Goal: Transaction & Acquisition: Purchase product/service

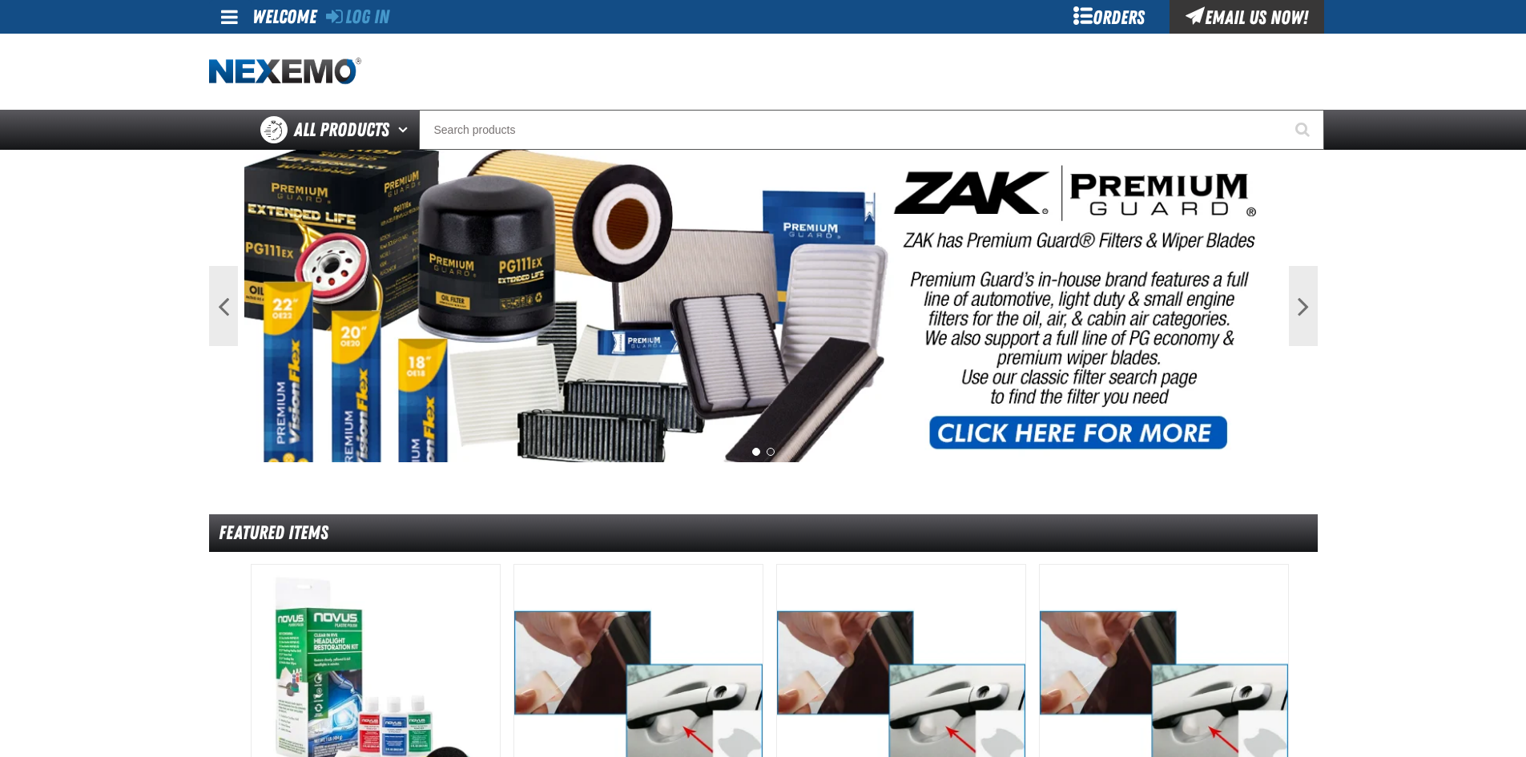
click at [1109, 35] on div at bounding box center [763, 72] width 1109 height 76
click at [1110, 4] on div "Orders" at bounding box center [1109, 17] width 120 height 34
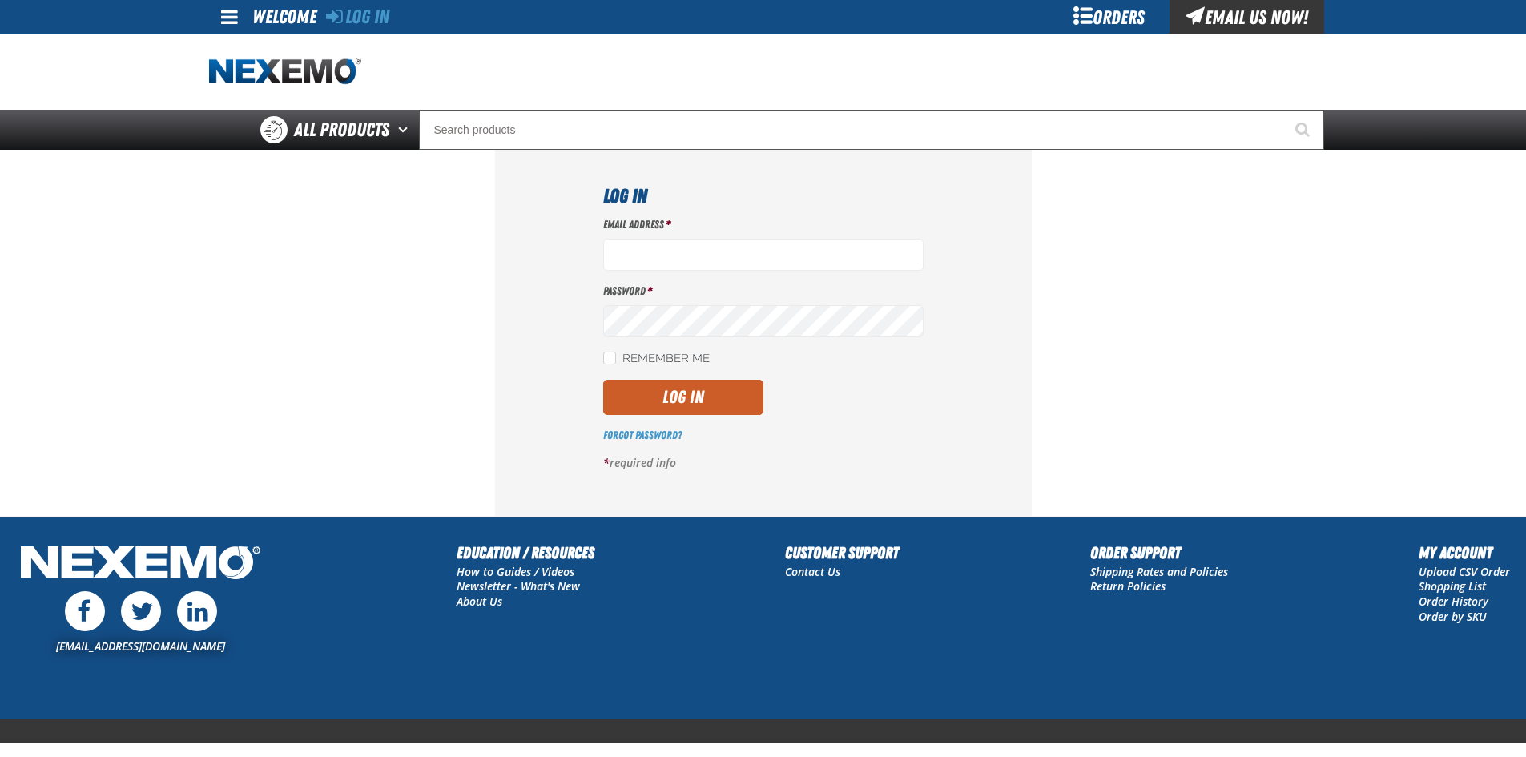
type input "[EMAIL_ADDRESS][DOMAIN_NAME]"
drag, startPoint x: 704, startPoint y: 364, endPoint x: 704, endPoint y: 380, distance: 16.0
click at [704, 380] on div "Email Address * jrobinson@vtaig.com Password * Remember Me Log In *" at bounding box center [763, 350] width 320 height 266
click at [703, 391] on button "Log In" at bounding box center [683, 397] width 160 height 35
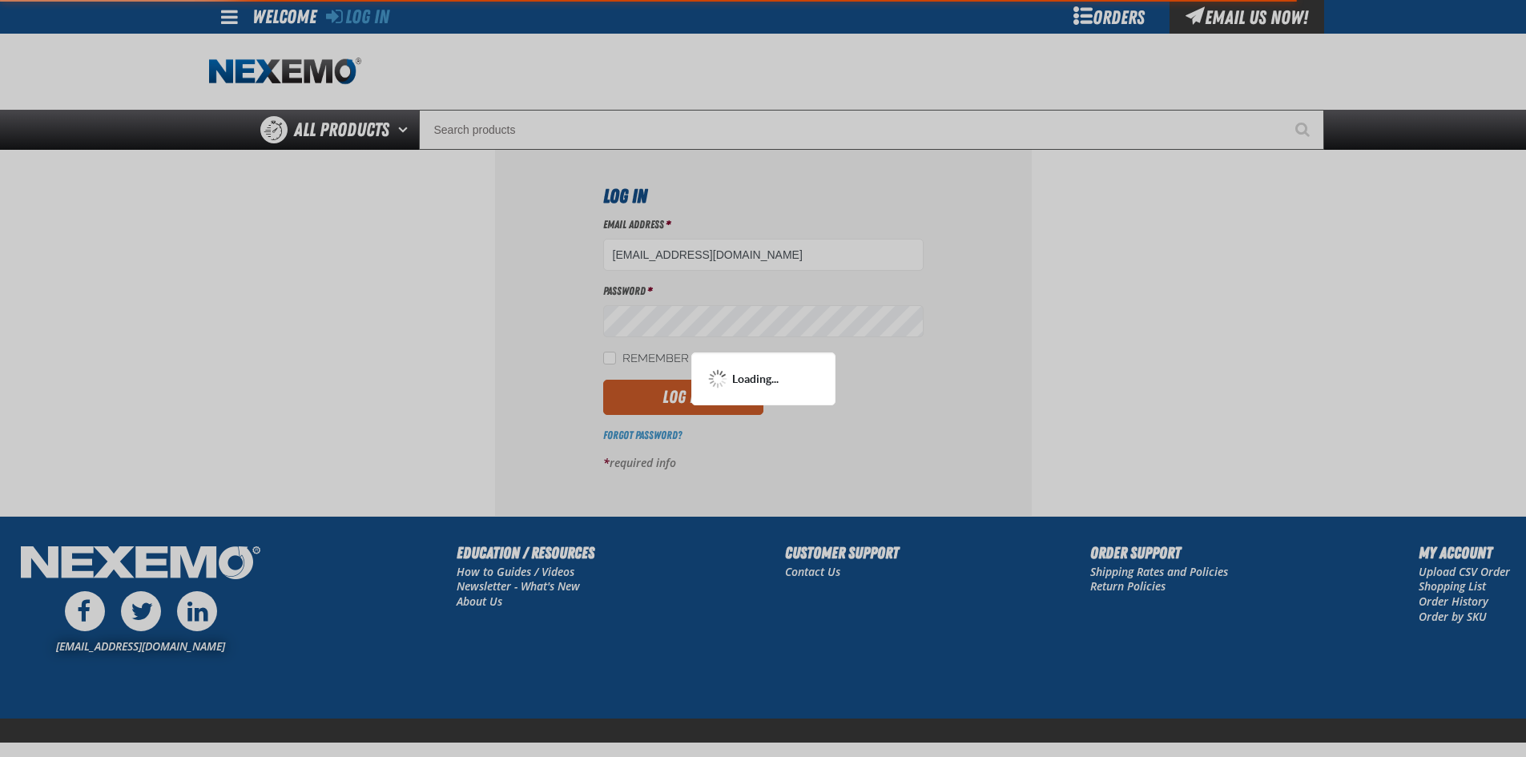
click at [706, 391] on div "Loading..." at bounding box center [763, 378] width 144 height 53
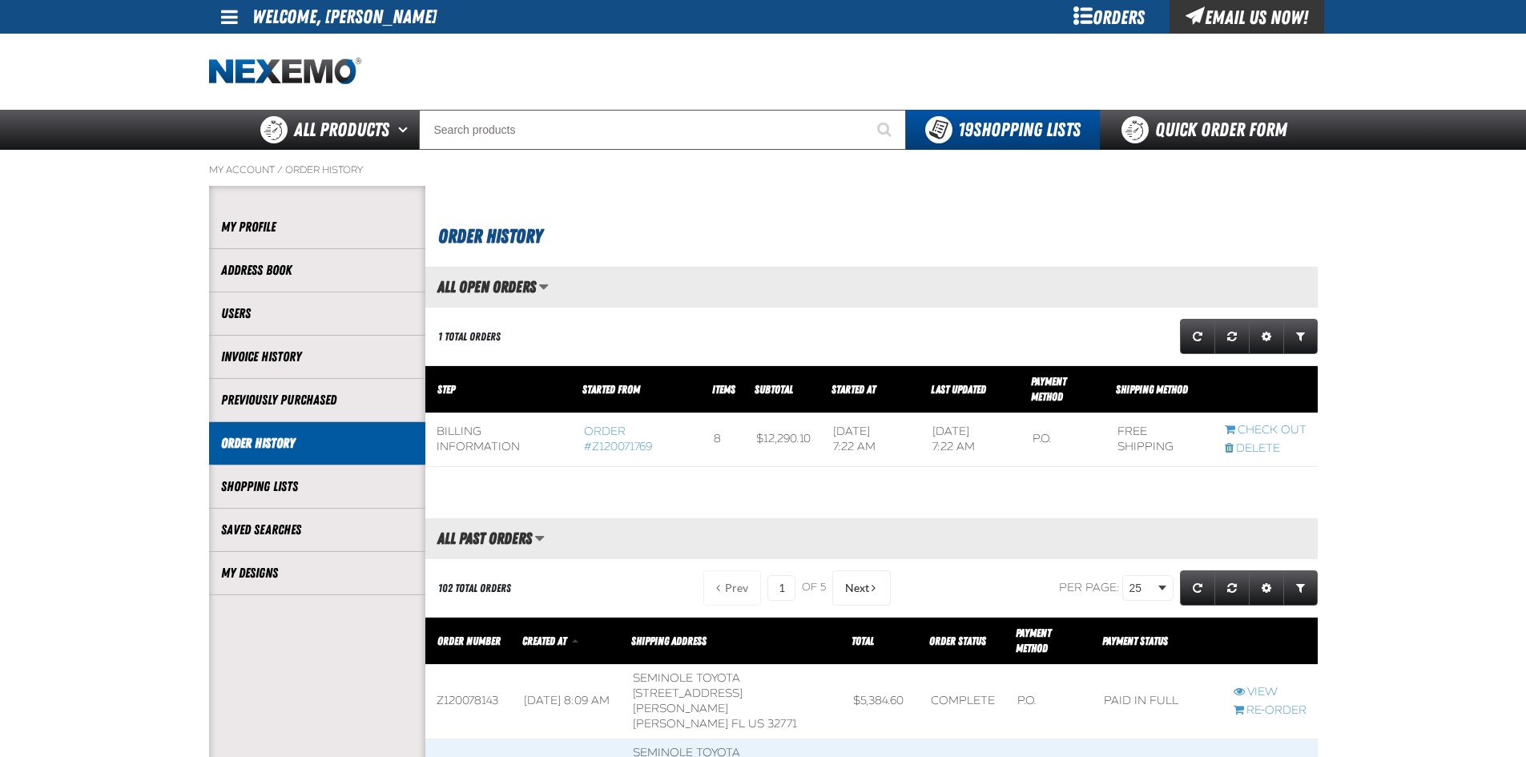
scroll to position [1, 1]
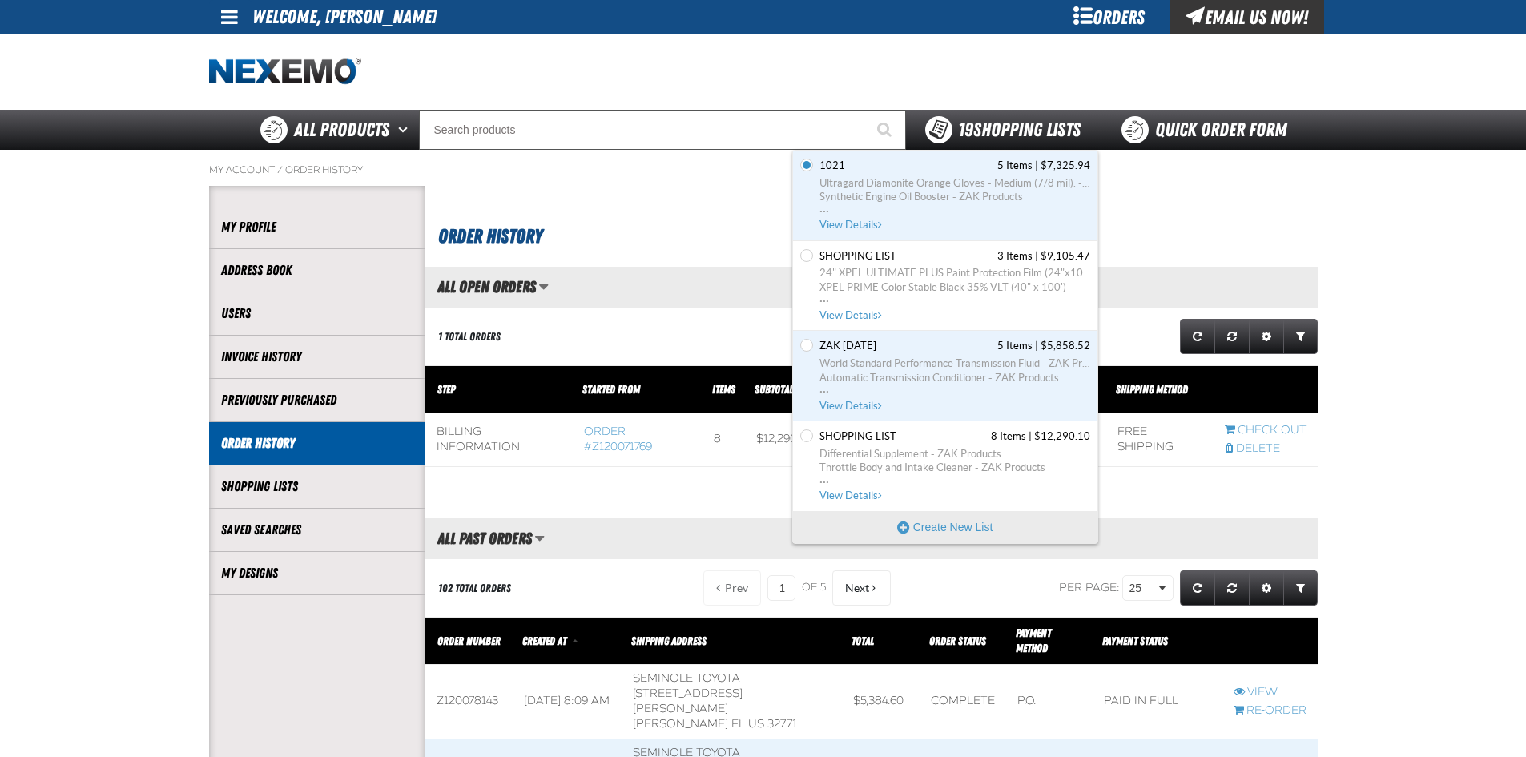
click at [1029, 141] on div "19 Shopping Lists" at bounding box center [1002, 129] width 155 height 27
click at [940, 299] on span "..." at bounding box center [954, 297] width 271 height 6
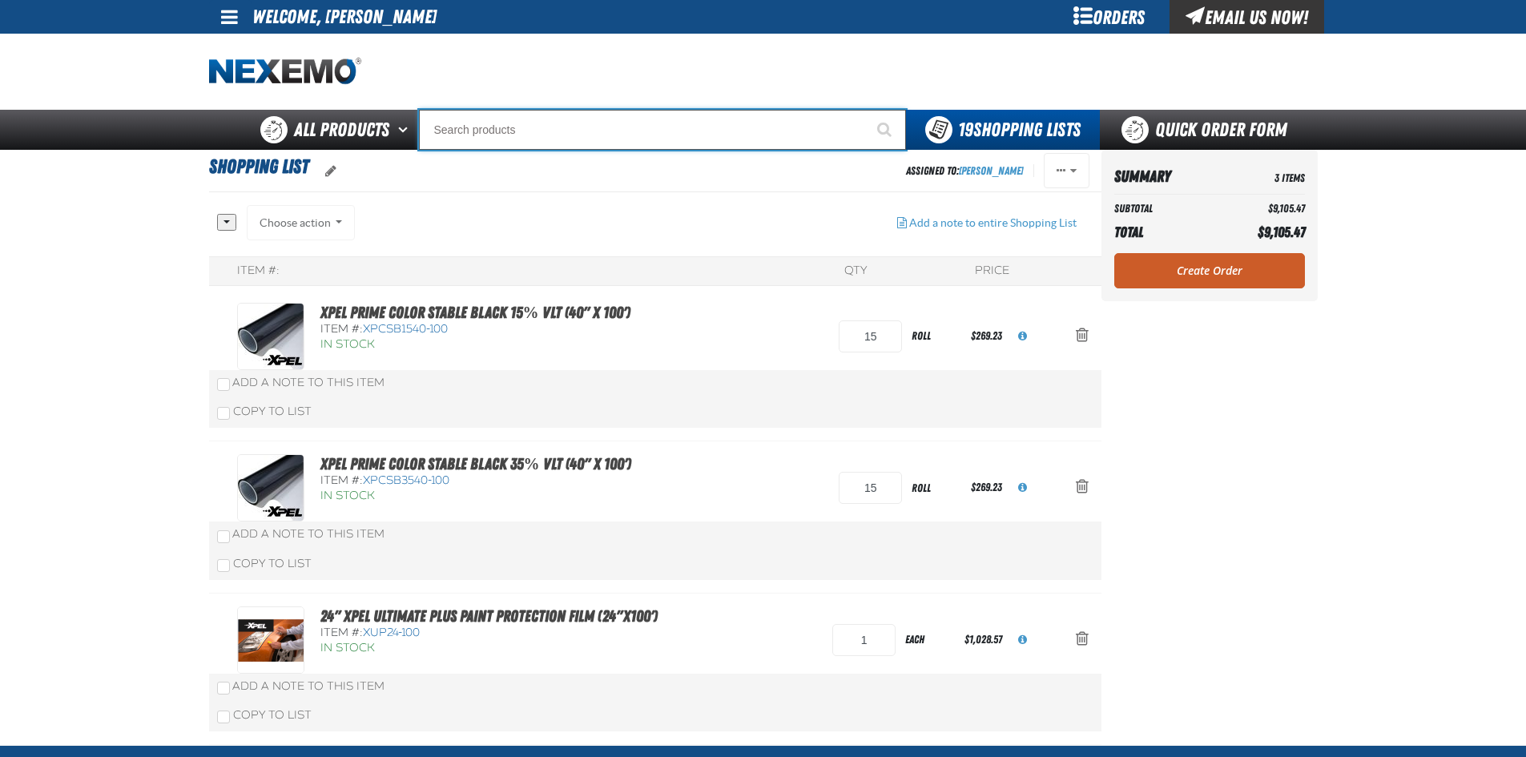
click at [464, 132] on input "Search" at bounding box center [662, 130] width 487 height 40
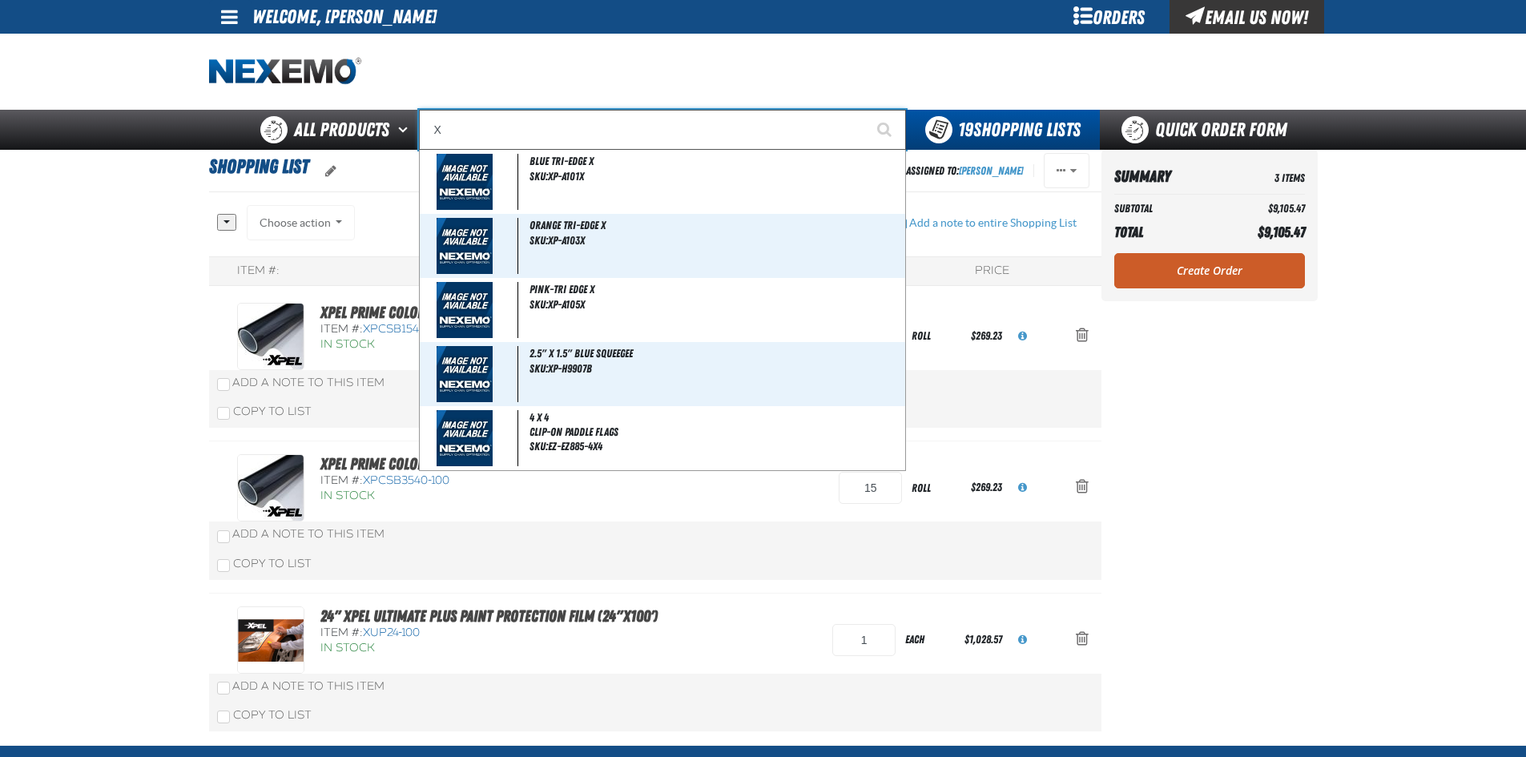
type input "XP"
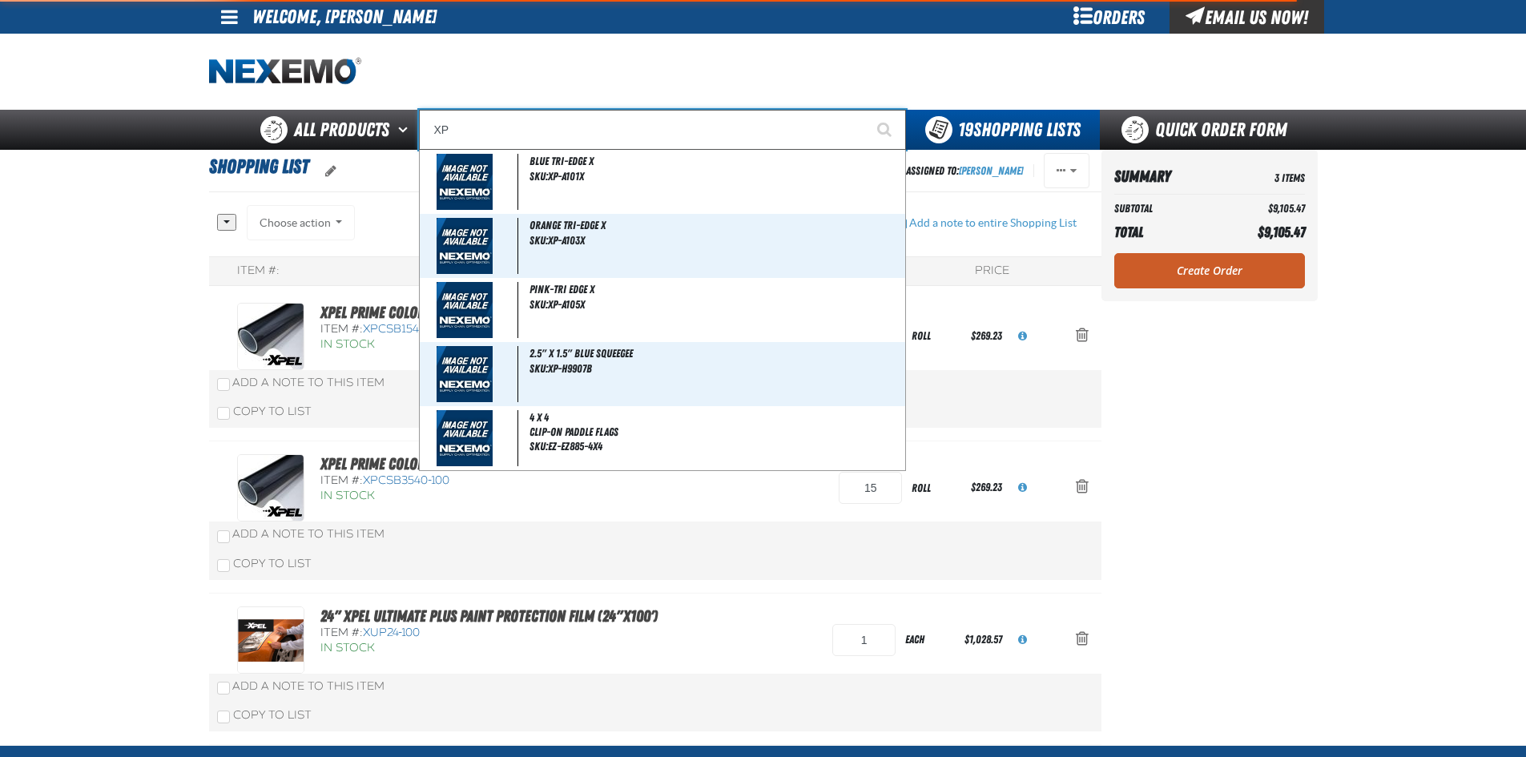
type input "XPEL Wire Brush"
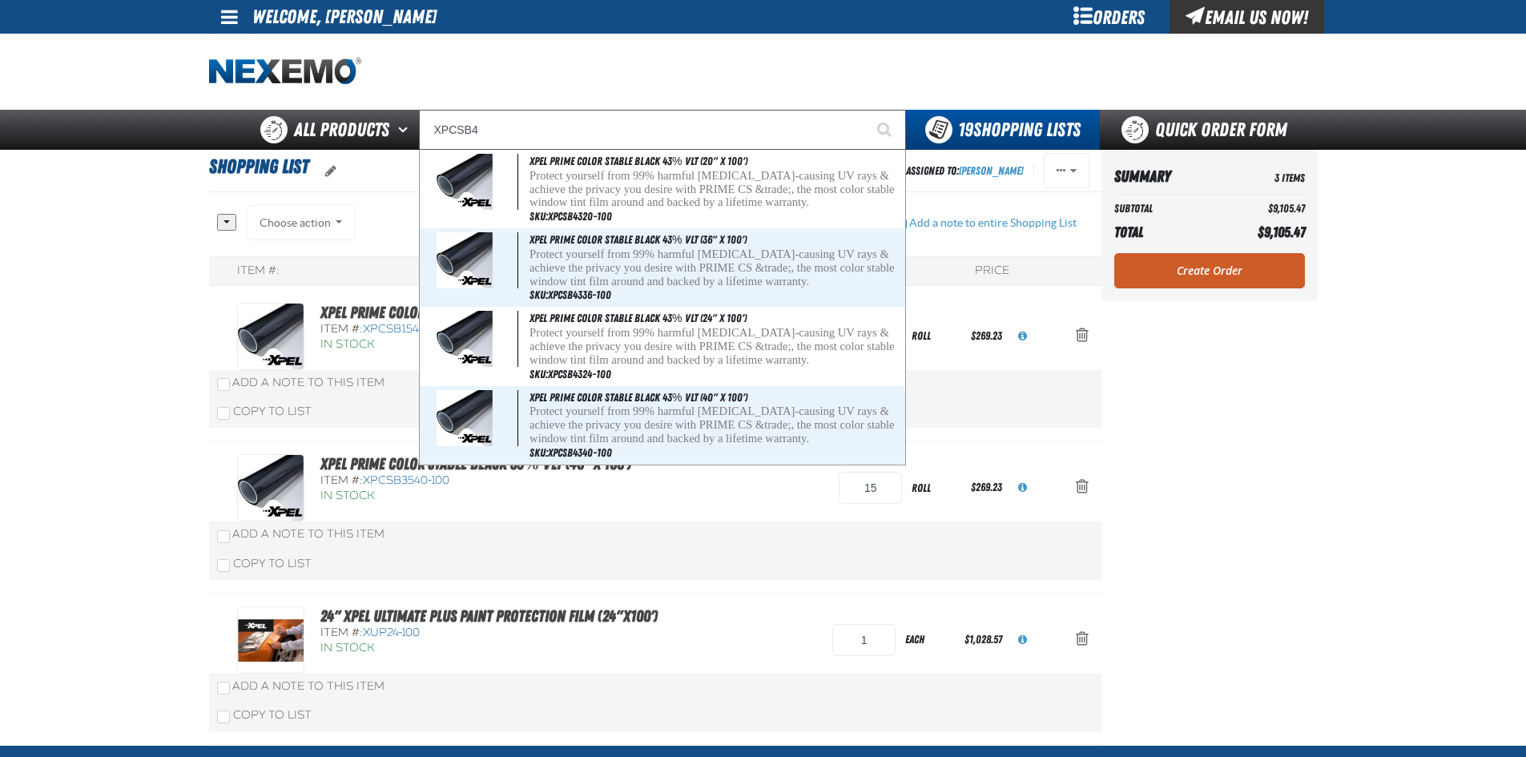
click at [105, 387] on main "Shopping List Assigned To: Joshua Robinson Reassign Duplicate Set as Default De…" at bounding box center [763, 447] width 1526 height 595
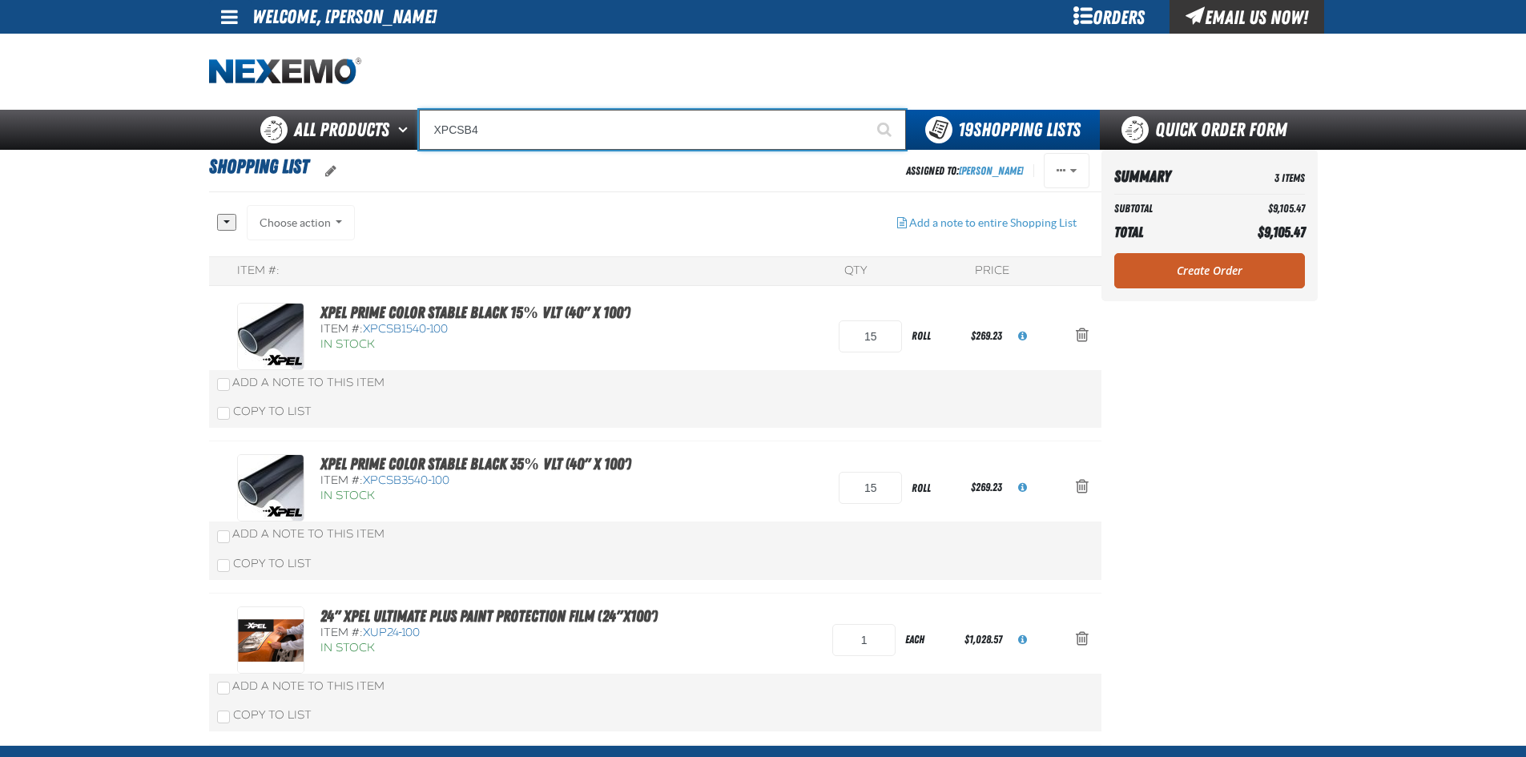
click at [537, 137] on input "XPCSB4" at bounding box center [662, 130] width 487 height 40
click at [533, 123] on input "XPCSB4" at bounding box center [662, 130] width 487 height 40
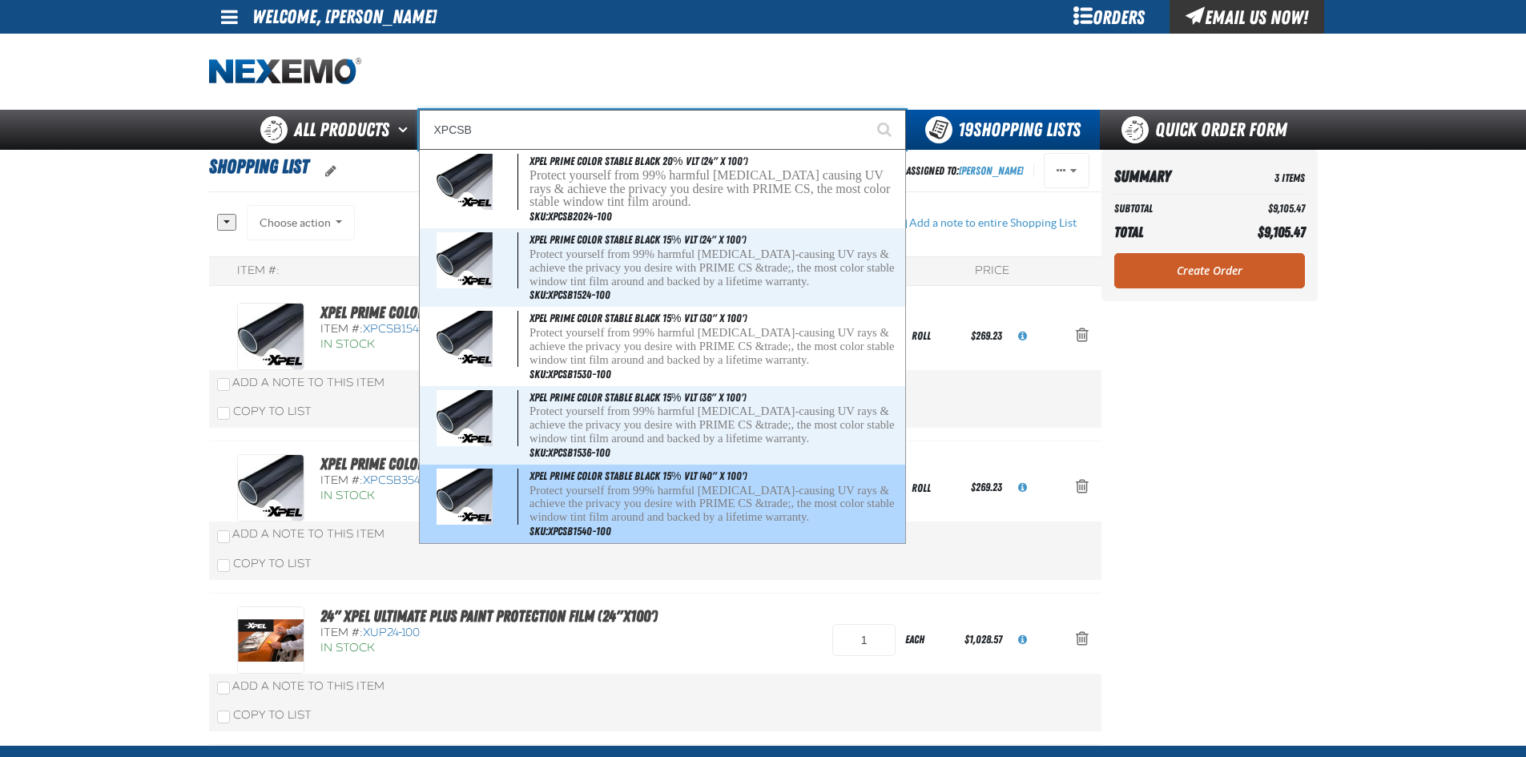
click at [723, 493] on p "Protect yourself from 99% harmful [MEDICAL_DATA]-causing UV rays & achieve the …" at bounding box center [715, 504] width 372 height 40
type input "XPEL PRIME Color Stable Black 15% VLT (40" x 100')"
